Goal: Task Accomplishment & Management: Complete application form

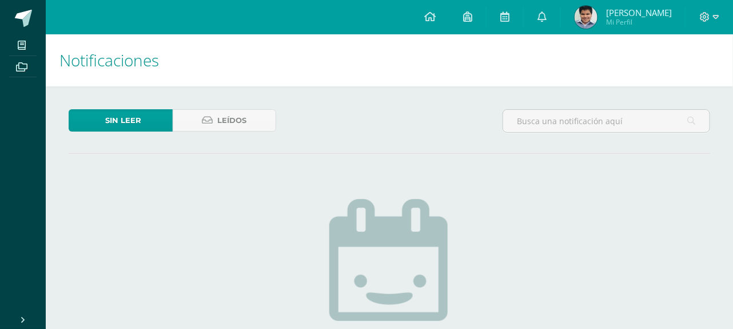
click at [41, 19] on span at bounding box center [63, 19] width 54 height 24
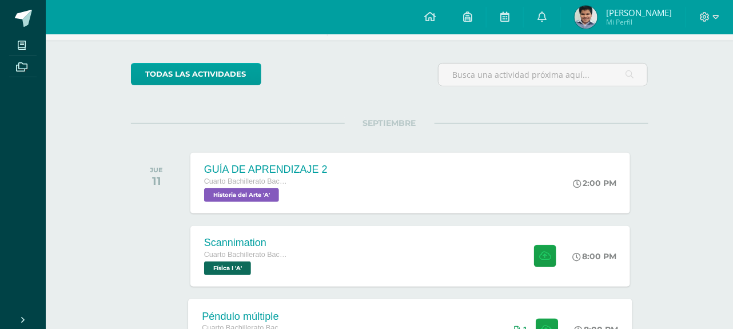
scroll to position [214, 0]
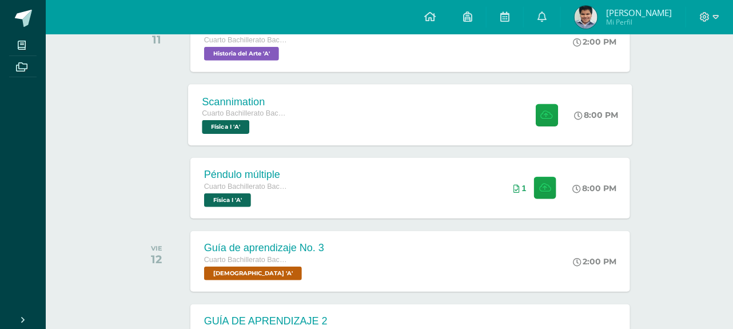
click at [437, 107] on div "Scannimation Cuarto Bachillerato Bachillerato en CCLL con Orientación en Diseño…" at bounding box center [410, 114] width 444 height 61
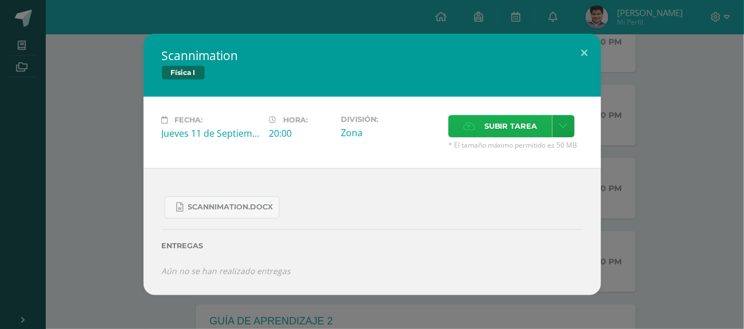
click at [499, 123] on span "Subir tarea" at bounding box center [510, 126] width 53 height 21
click at [0, 0] on input "Subir tarea" at bounding box center [0, 0] width 0 height 0
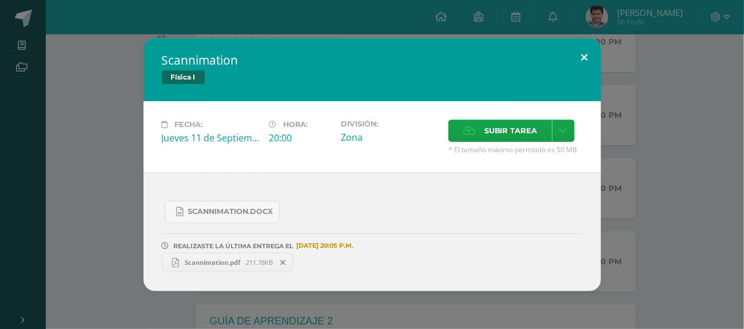
click at [582, 54] on button at bounding box center [585, 57] width 33 height 39
